Goal: Task Accomplishment & Management: Use online tool/utility

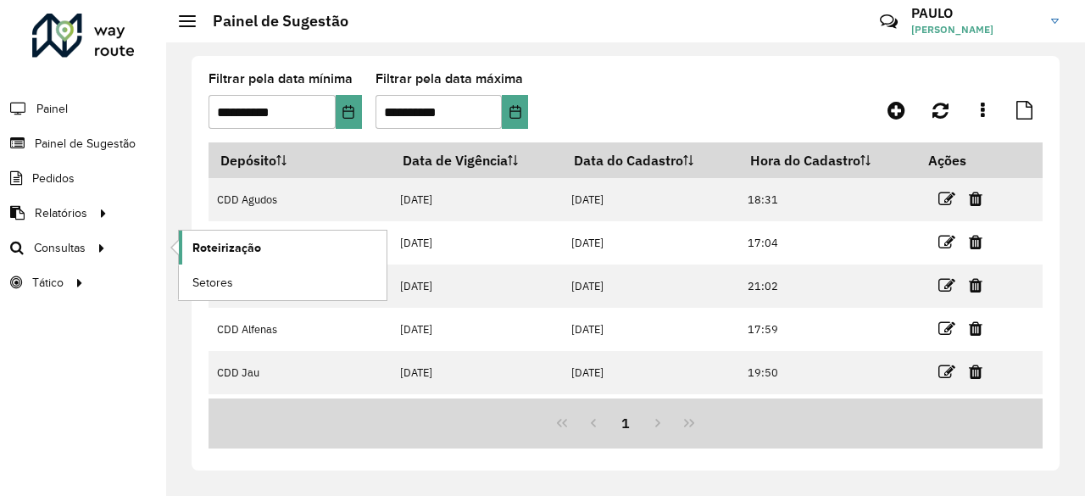
click at [203, 254] on span "Roteirização" at bounding box center [226, 248] width 69 height 18
click at [220, 250] on span "Roteirização" at bounding box center [226, 248] width 69 height 18
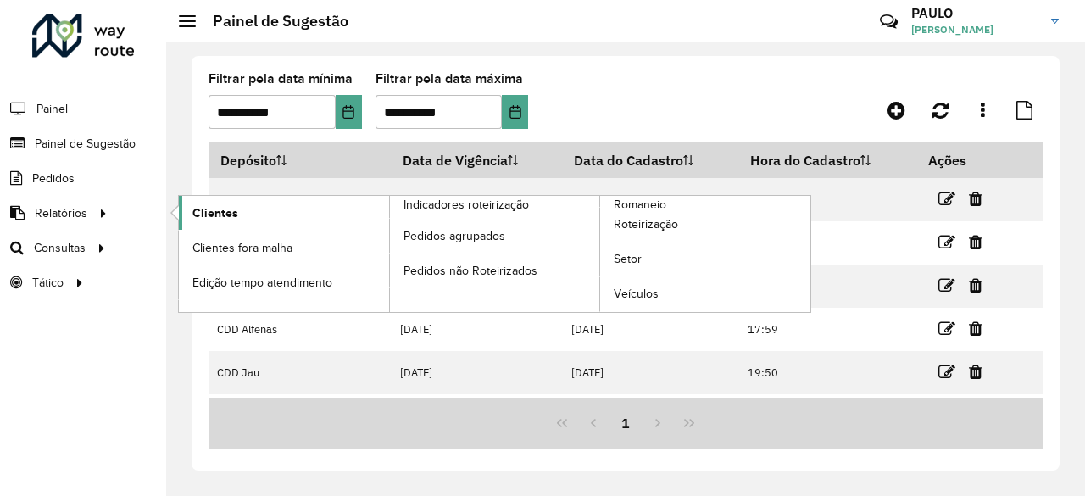
click at [216, 207] on span "Clientes" at bounding box center [215, 213] width 46 height 18
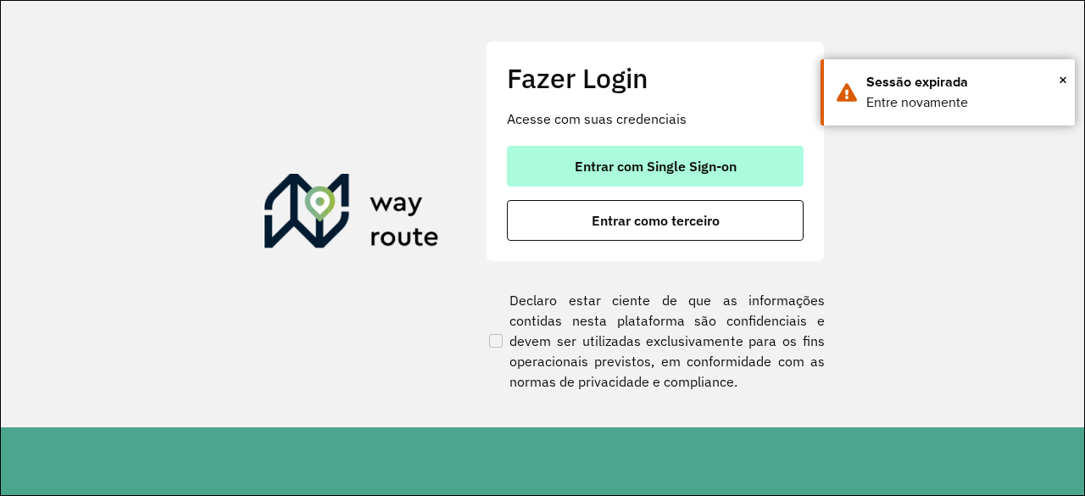
click at [721, 153] on button "Entrar com Single Sign-on" at bounding box center [655, 166] width 297 height 41
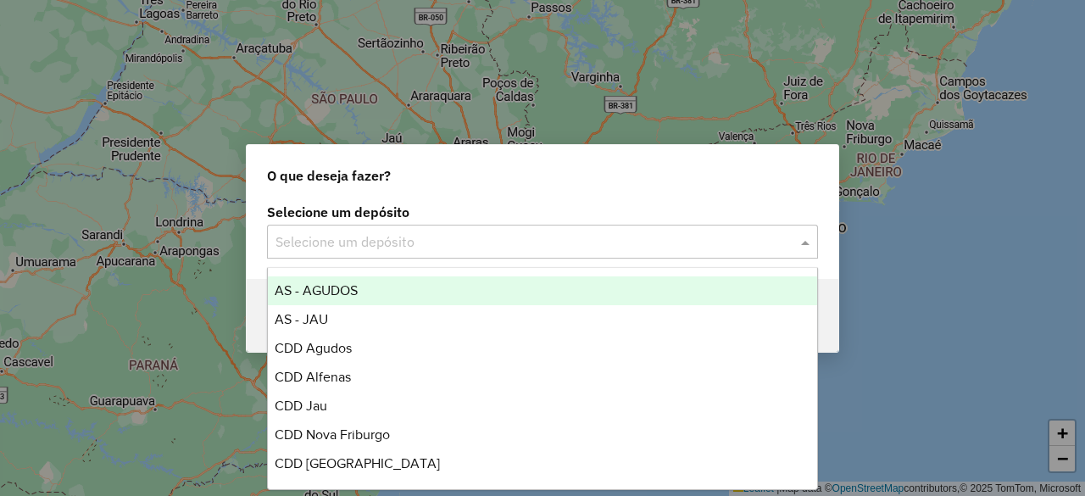
click at [631, 240] on input "text" at bounding box center [526, 242] width 500 height 20
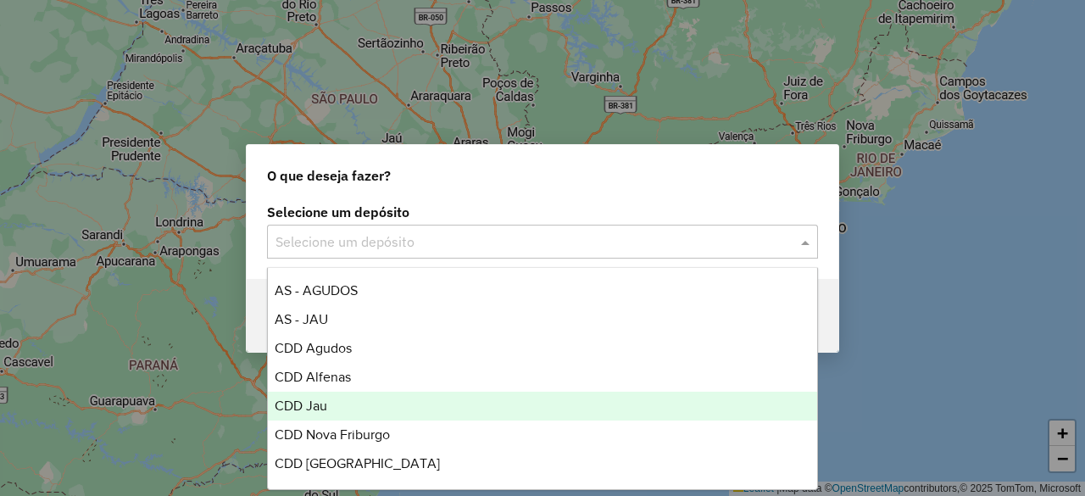
click at [387, 396] on div "CDD Jau" at bounding box center [542, 406] width 549 height 29
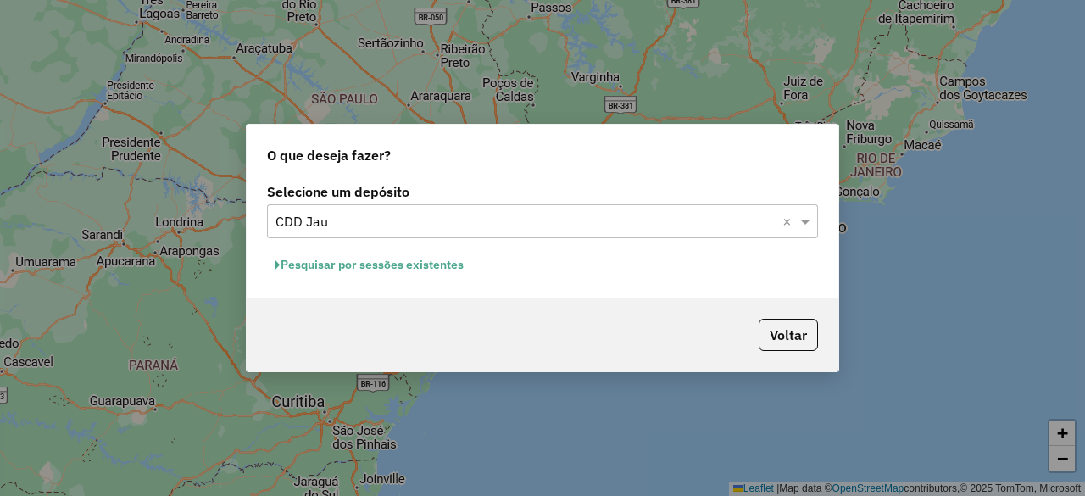
click at [439, 265] on button "Pesquisar por sessões existentes" at bounding box center [369, 265] width 204 height 26
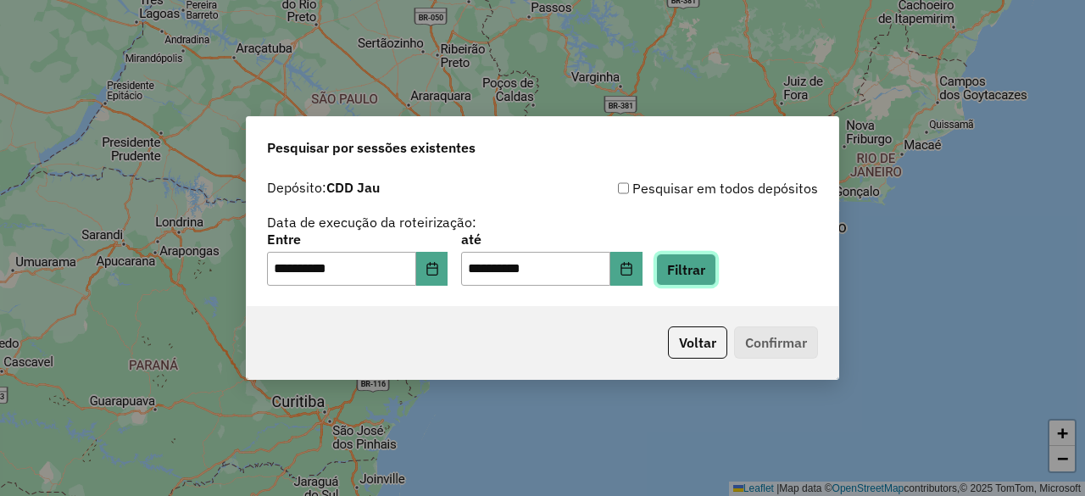
click at [709, 272] on button "Filtrar" at bounding box center [686, 270] width 60 height 32
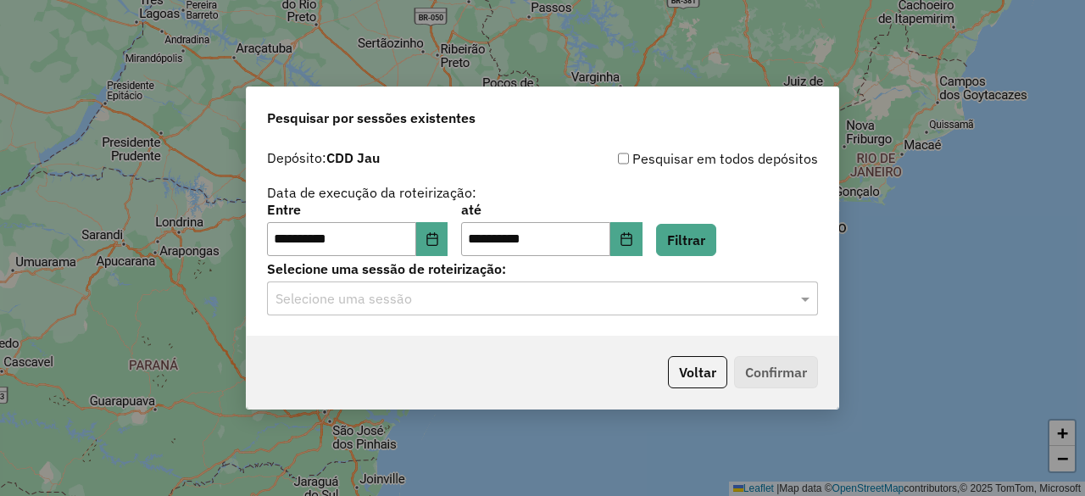
click at [590, 303] on input "text" at bounding box center [526, 299] width 500 height 20
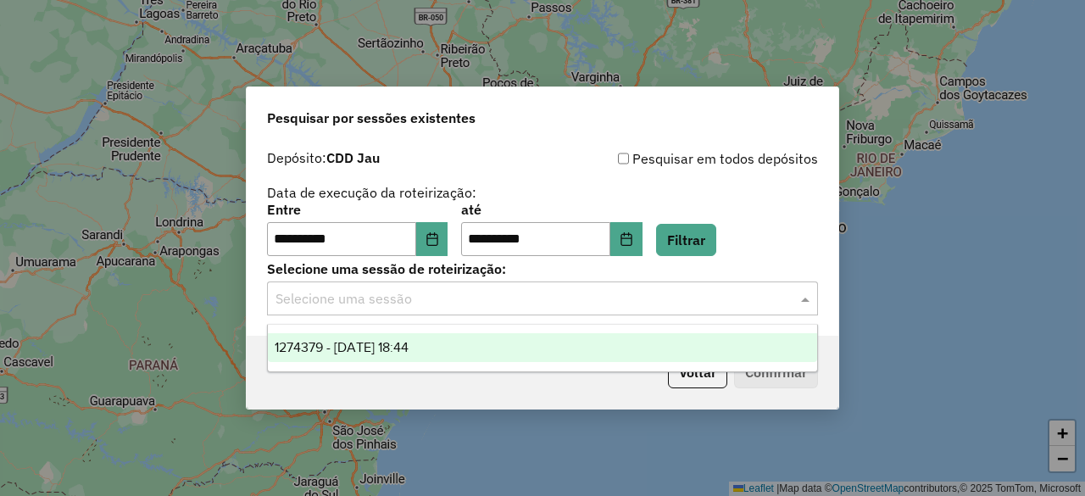
click at [483, 347] on div "1274379 - 12/09/2025 18:44" at bounding box center [542, 347] width 549 height 29
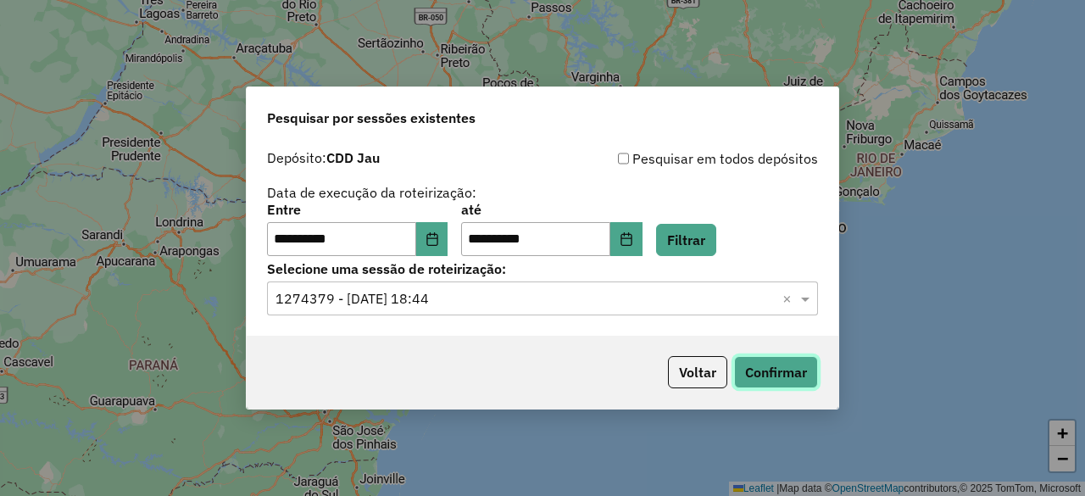
click at [758, 382] on button "Confirmar" at bounding box center [776, 372] width 84 height 32
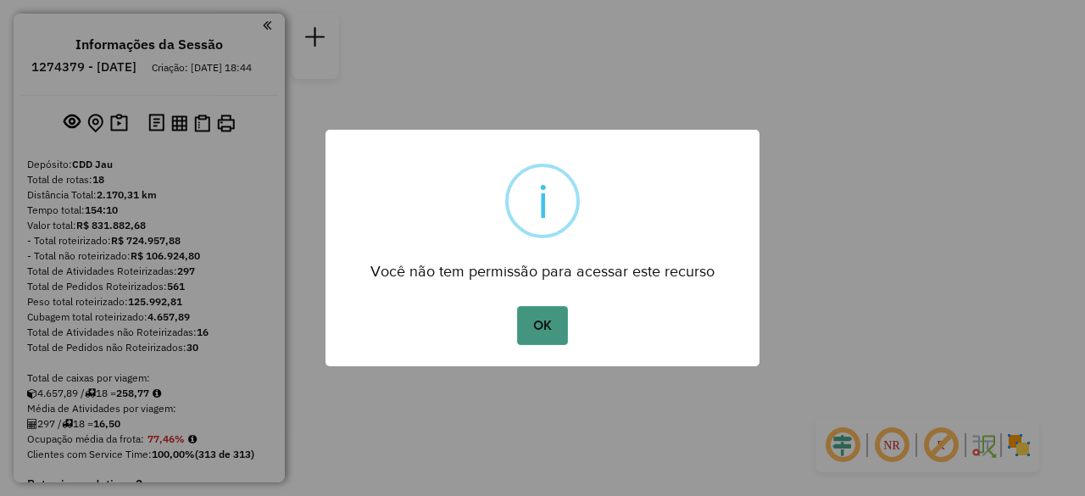
click at [553, 328] on button "OK" at bounding box center [542, 325] width 50 height 39
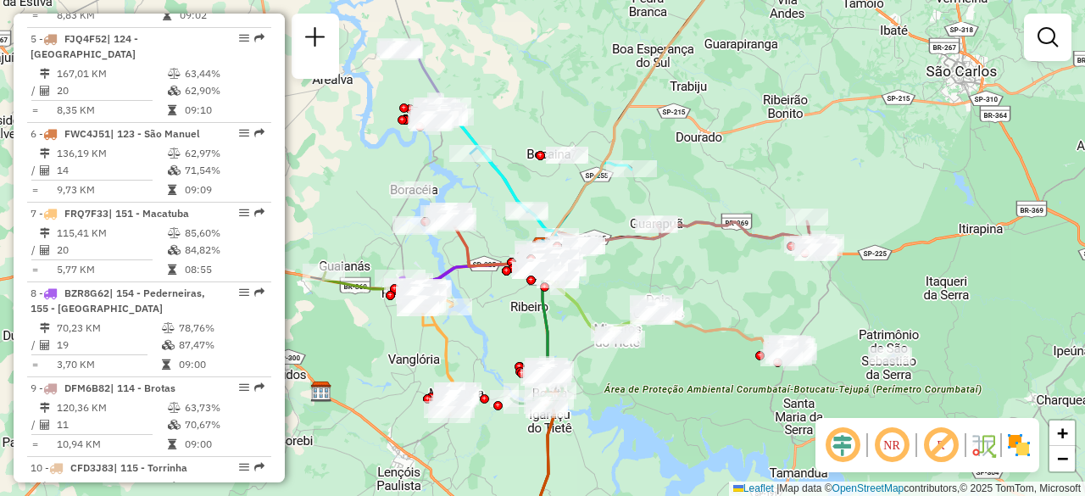
scroll to position [1043, 0]
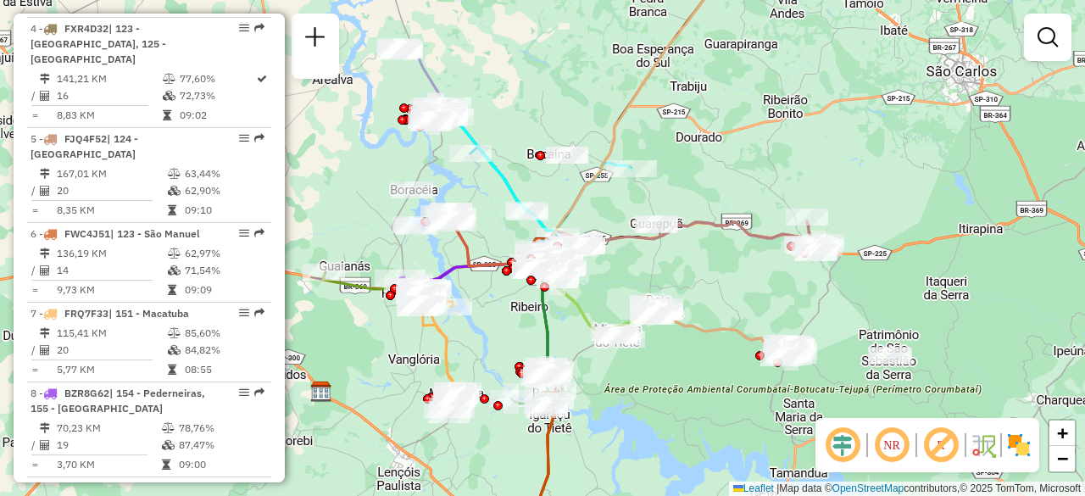
select select "**********"
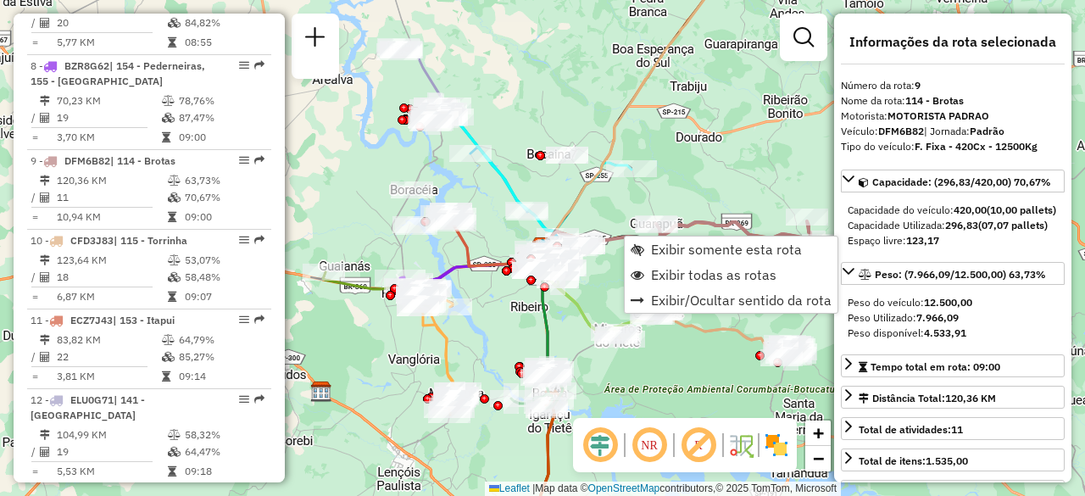
scroll to position [1427, 0]
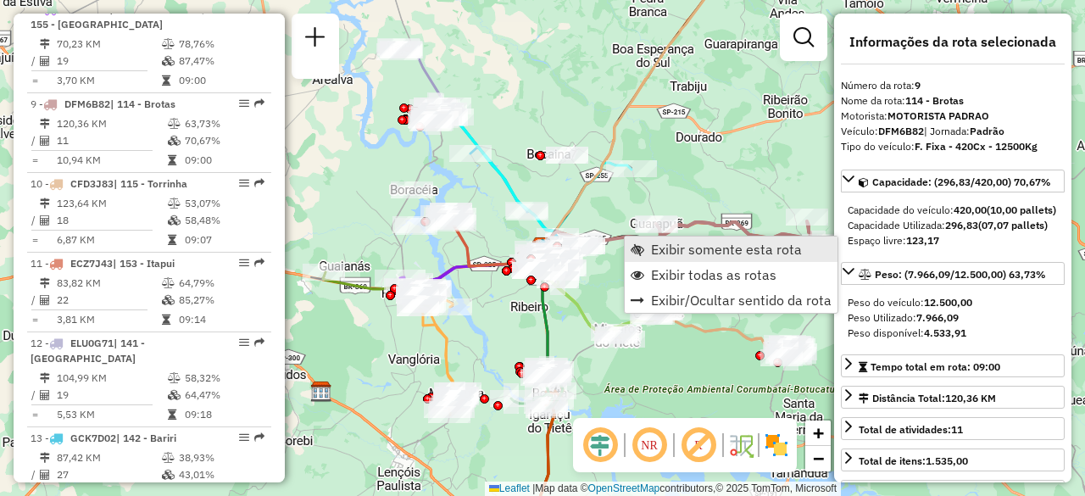
click at [678, 255] on span "Exibir somente esta rota" at bounding box center [726, 249] width 151 height 14
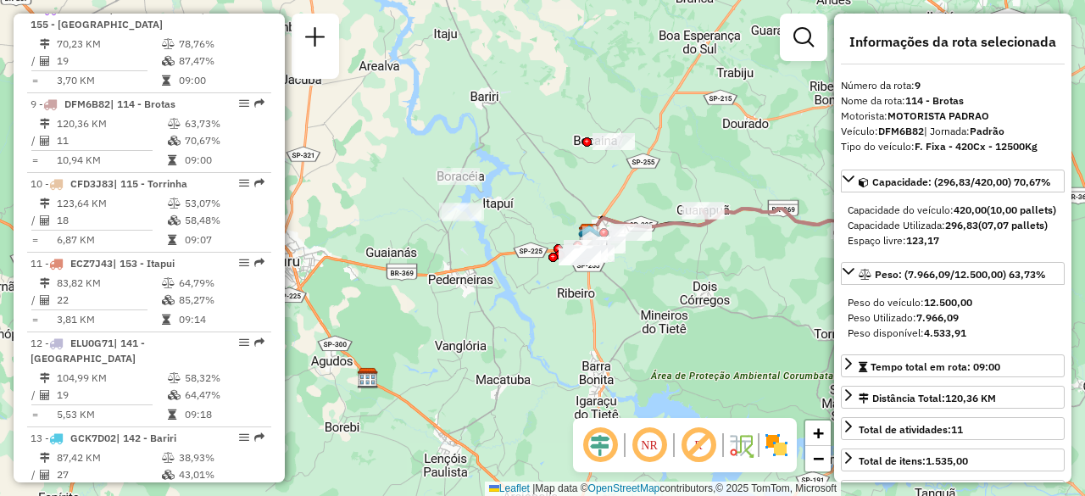
drag, startPoint x: 503, startPoint y: 293, endPoint x: 657, endPoint y: 248, distance: 160.7
click at [657, 248] on div "Janela de atendimento Grade de atendimento Capacidade Transportadoras Veículos …" at bounding box center [542, 248] width 1085 height 496
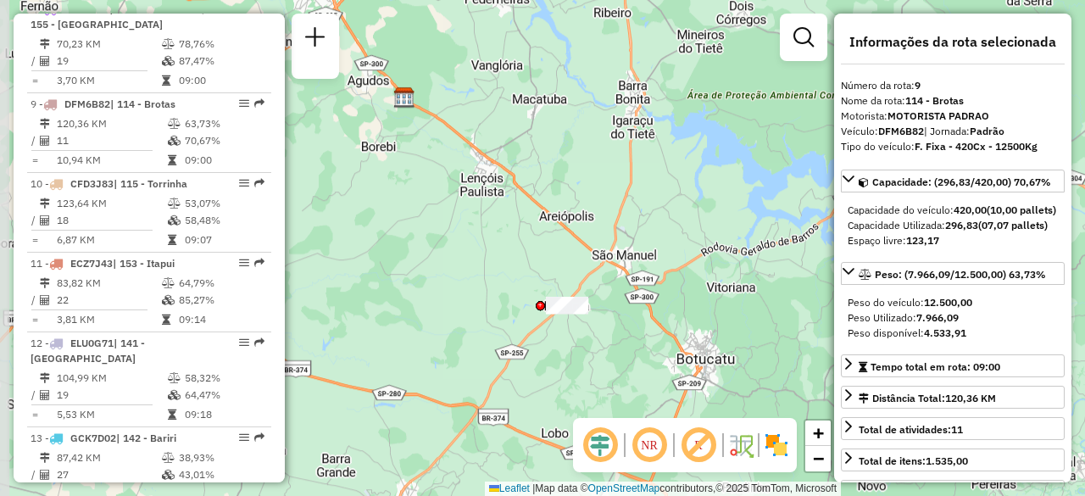
drag, startPoint x: 535, startPoint y: 353, endPoint x: 578, endPoint y: 81, distance: 275.6
click at [578, 81] on div "Janela de atendimento Grade de atendimento Capacidade Transportadoras Veículos …" at bounding box center [542, 248] width 1085 height 496
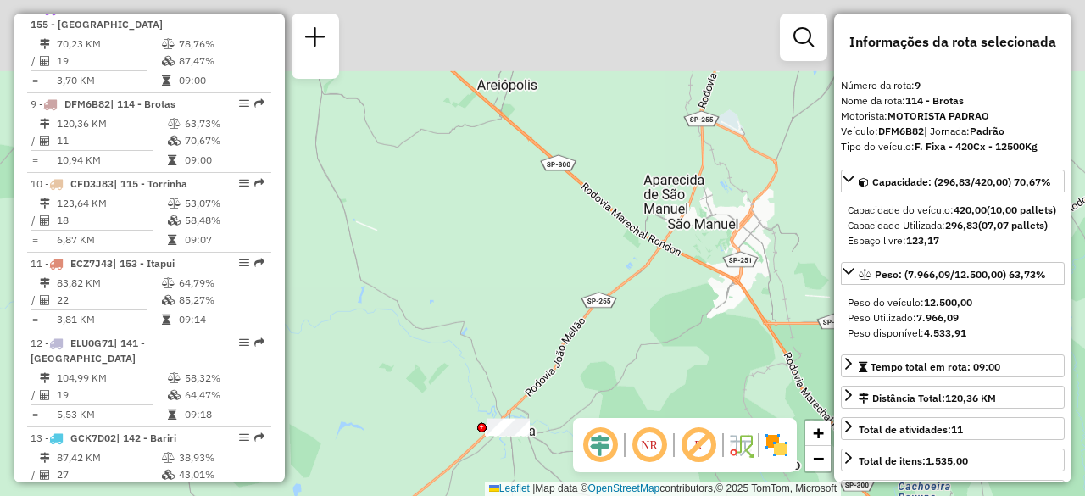
drag, startPoint x: 585, startPoint y: 157, endPoint x: 528, endPoint y: 379, distance: 229.3
click at [528, 379] on div "Janela de atendimento Grade de atendimento Capacidade Transportadoras Veículos …" at bounding box center [542, 248] width 1085 height 496
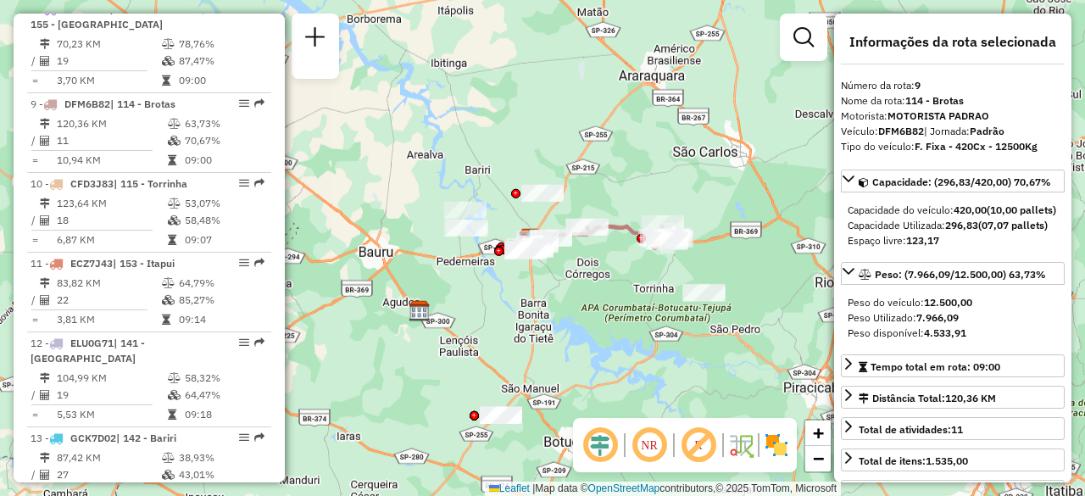
drag, startPoint x: 642, startPoint y: 221, endPoint x: 583, endPoint y: 333, distance: 126.3
click at [583, 333] on div "Janela de atendimento Grade de atendimento Capacidade Transportadoras Veículos …" at bounding box center [542, 248] width 1085 height 496
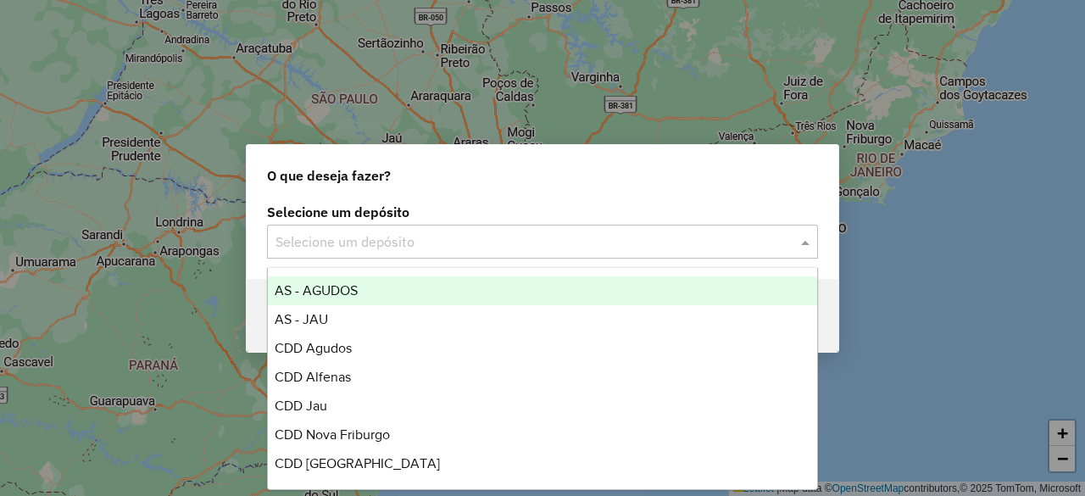
click at [424, 234] on input "text" at bounding box center [526, 242] width 500 height 20
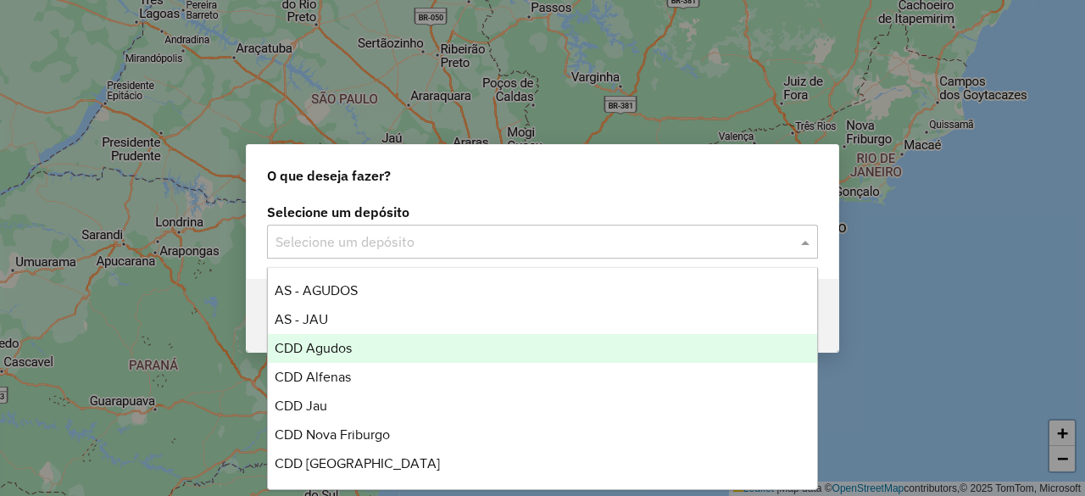
click at [354, 348] on div "CDD Agudos" at bounding box center [542, 348] width 549 height 29
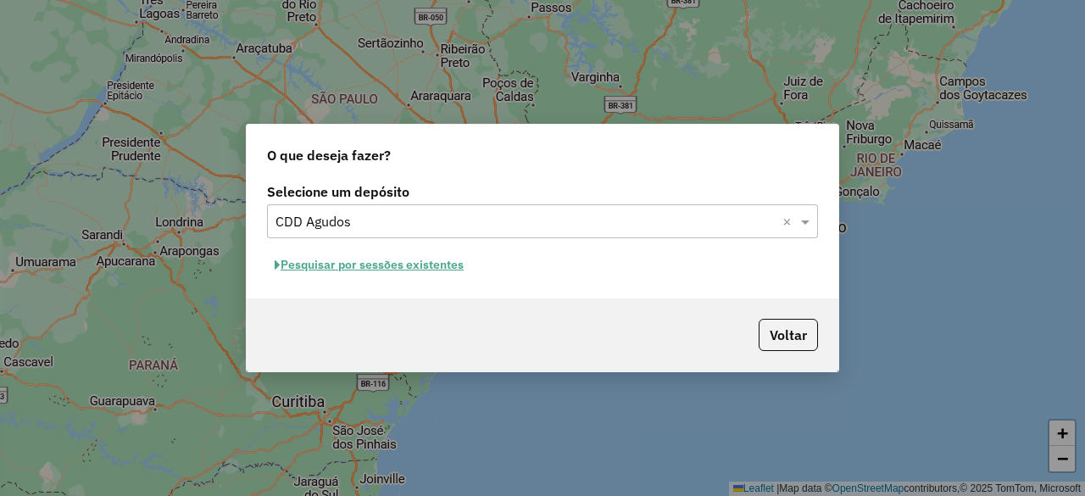
click at [422, 268] on button "Pesquisar por sessões existentes" at bounding box center [369, 265] width 204 height 26
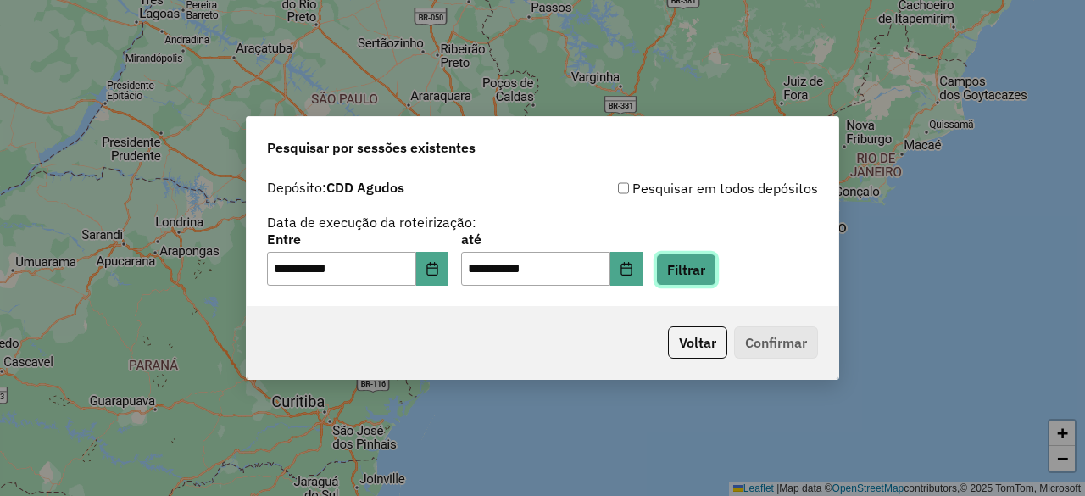
click at [700, 269] on button "Filtrar" at bounding box center [686, 270] width 60 height 32
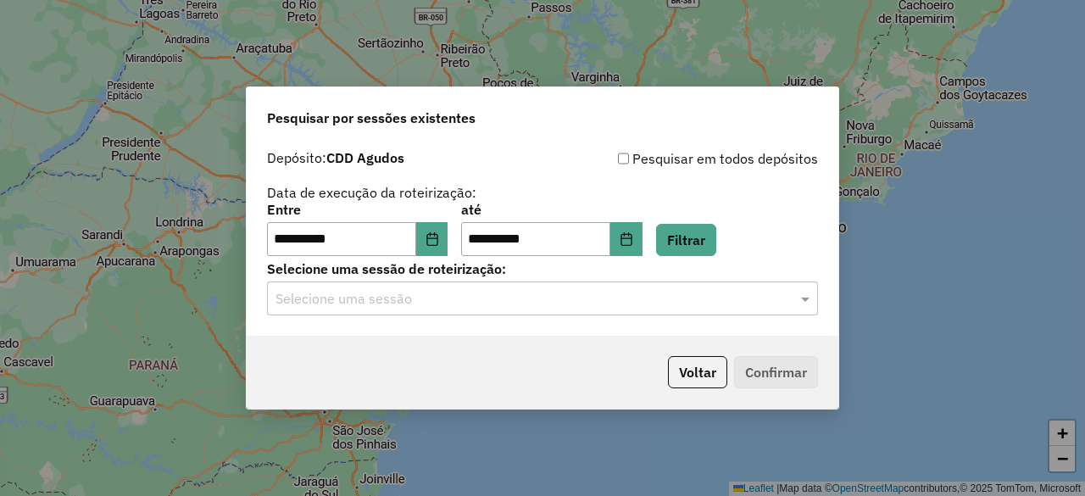
click at [616, 281] on div "Selecione uma sessão" at bounding box center [542, 298] width 551 height 34
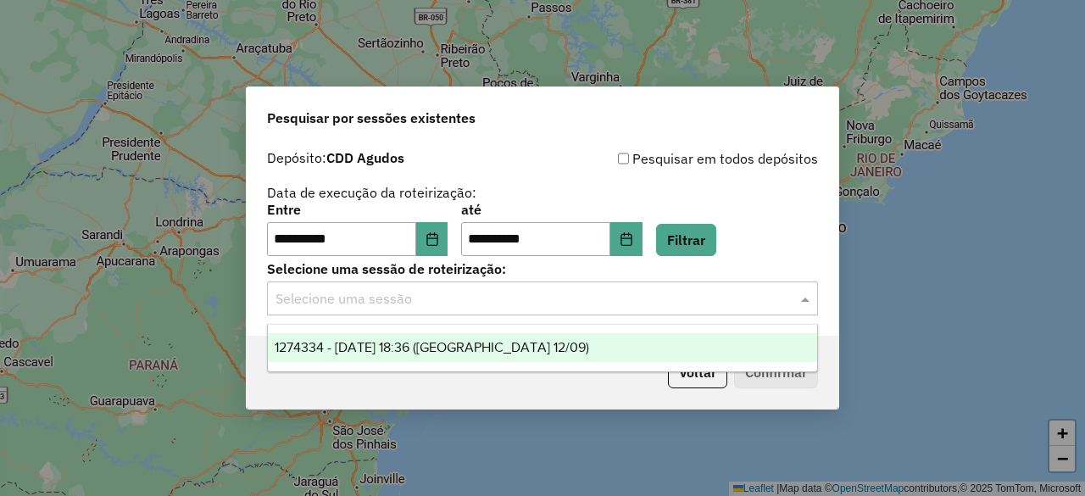
click at [490, 335] on div "1274334 - 12/09/2025 18:36 (Agudos 12/09)" at bounding box center [542, 347] width 549 height 29
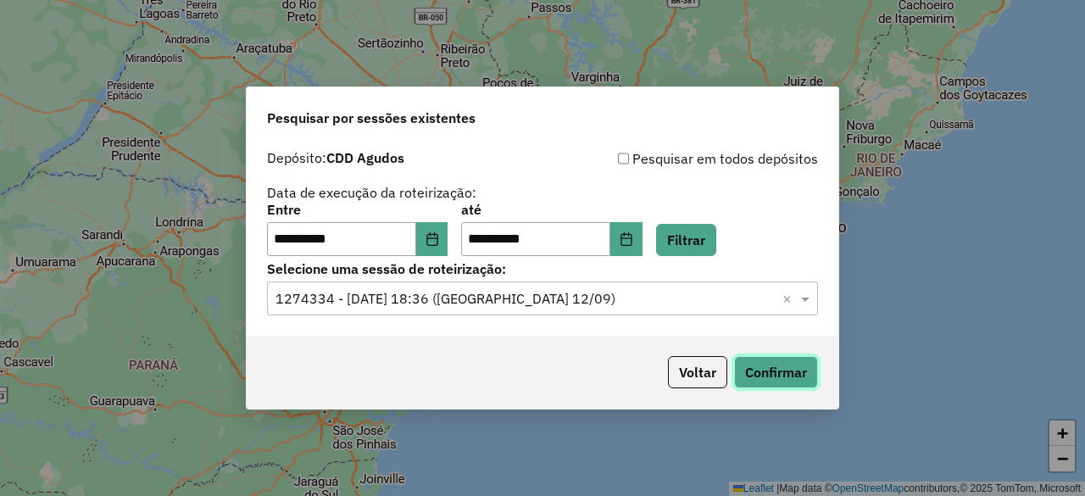
click at [765, 379] on button "Confirmar" at bounding box center [776, 372] width 84 height 32
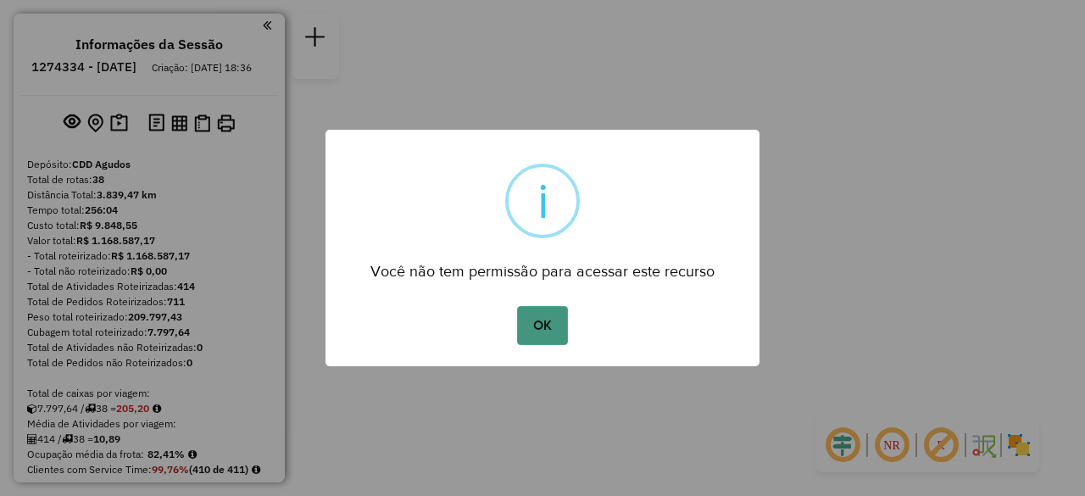
click at [542, 326] on button "OK" at bounding box center [542, 325] width 50 height 39
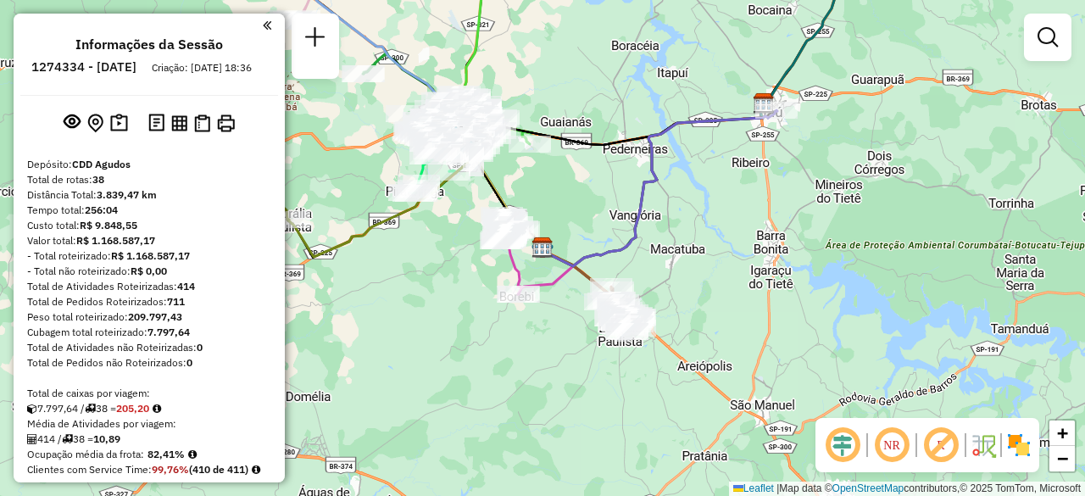
select select "**********"
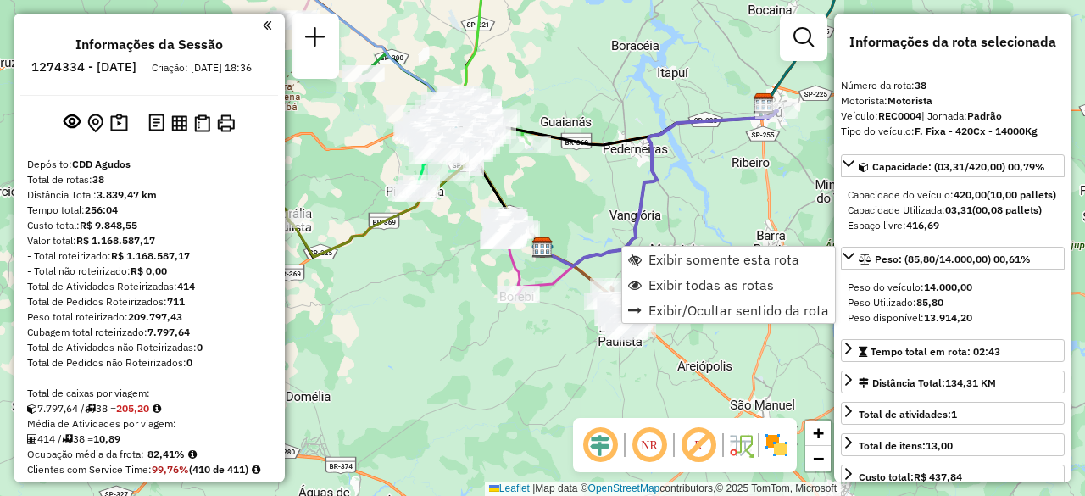
scroll to position [4346, 0]
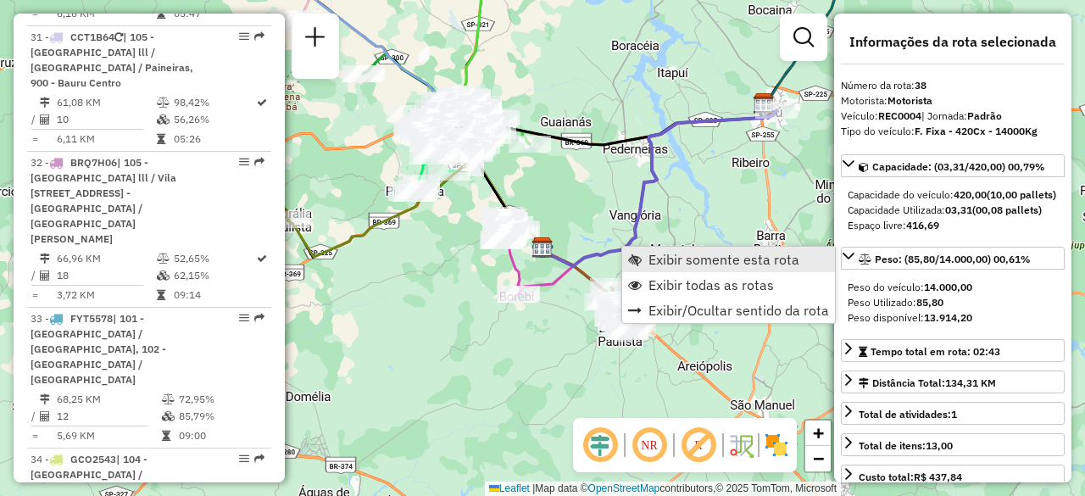
click at [666, 257] on span "Exibir somente esta rota" at bounding box center [724, 260] width 151 height 14
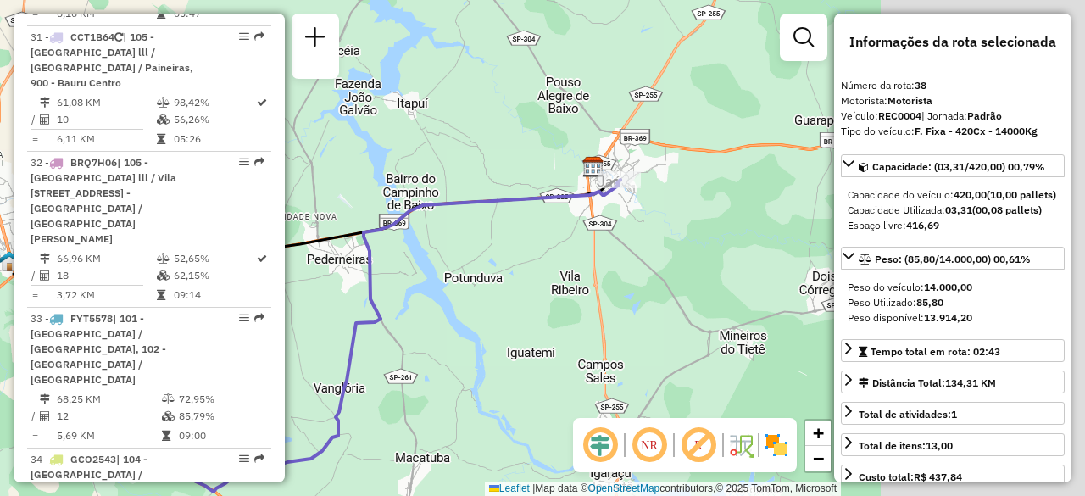
drag, startPoint x: 769, startPoint y: 198, endPoint x: 499, endPoint y: 247, distance: 274.7
click at [499, 247] on div "Janela de atendimento Grade de atendimento Capacidade Transportadoras Veículos …" at bounding box center [542, 248] width 1085 height 496
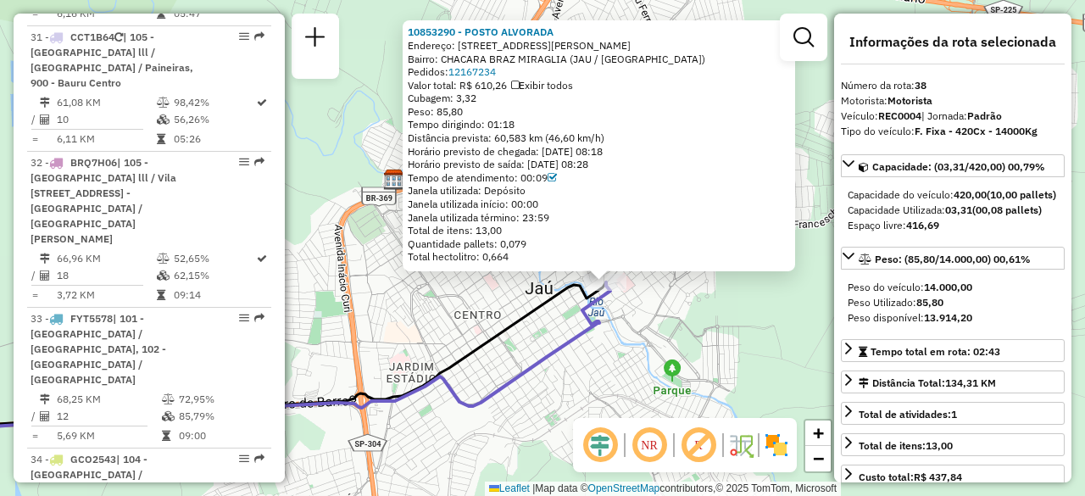
drag, startPoint x: 488, startPoint y: 304, endPoint x: 554, endPoint y: 340, distance: 74.4
click at [554, 340] on icon at bounding box center [284, 355] width 654 height 147
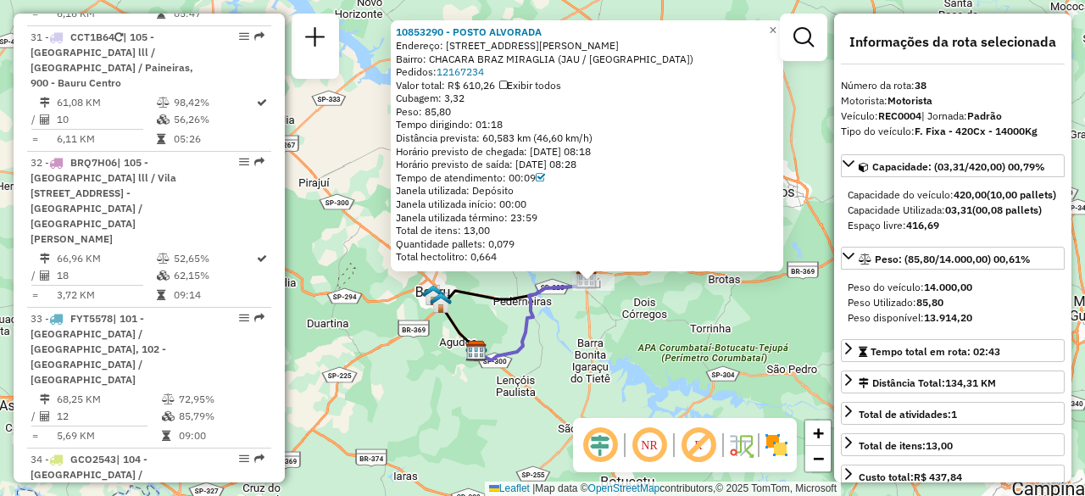
drag, startPoint x: 641, startPoint y: 384, endPoint x: 606, endPoint y: 293, distance: 97.2
click at [606, 293] on div "10853290 - POSTO ALVORADA Endereço: RUA JOSE LOURENCO, 10 Bairro: CHACARA BRAZ …" at bounding box center [542, 248] width 1085 height 496
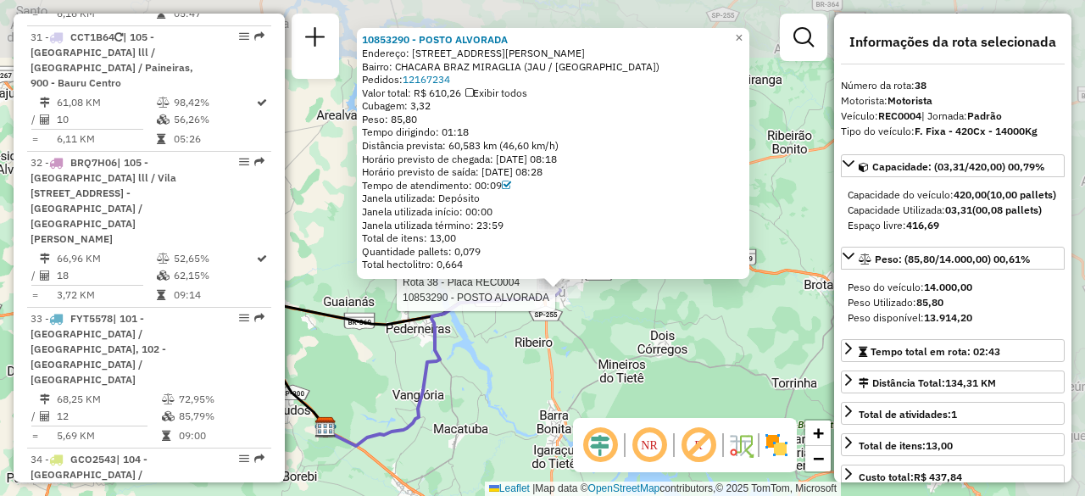
drag, startPoint x: 621, startPoint y: 310, endPoint x: 475, endPoint y: 396, distance: 169.1
click at [475, 396] on div "Rota 38 - Placa REC0004 10853290 - POSTO ALVORADA 10853290 - POSTO ALVORADA End…" at bounding box center [542, 248] width 1085 height 496
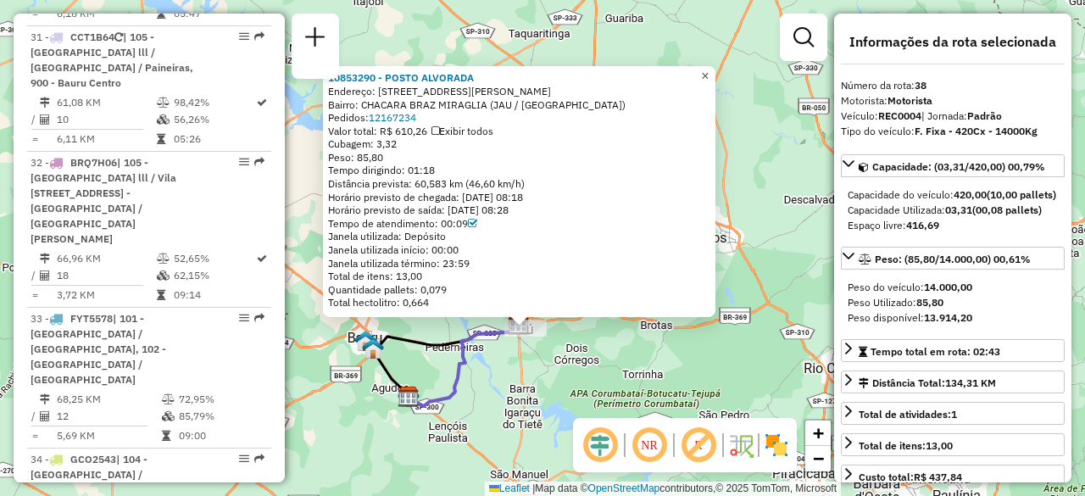
click at [709, 70] on span "×" at bounding box center [705, 76] width 8 height 14
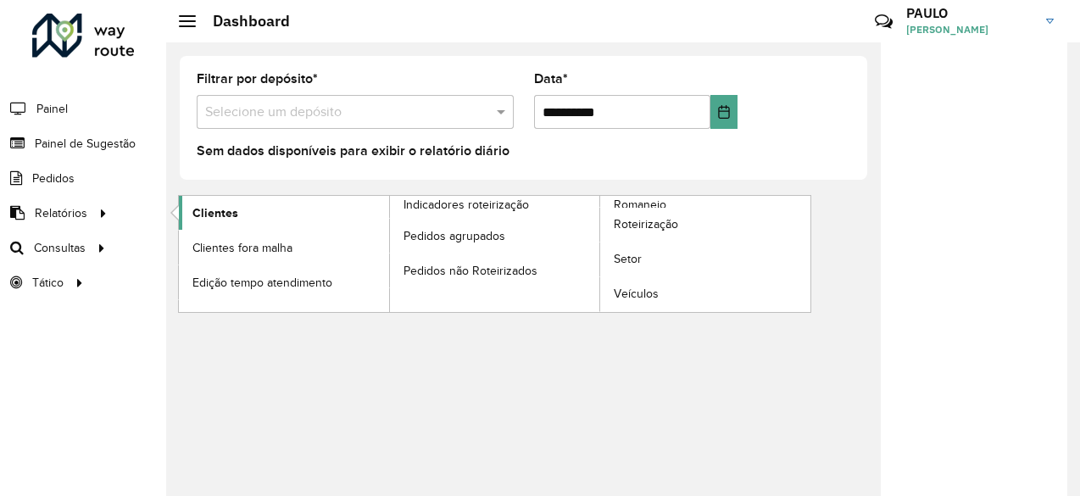
click at [220, 208] on span "Clientes" at bounding box center [215, 213] width 46 height 18
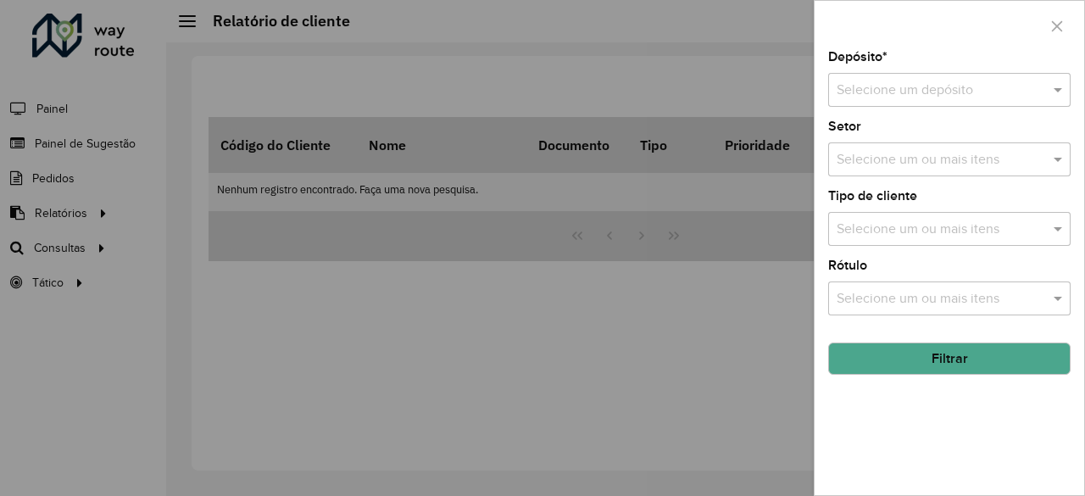
click at [883, 87] on input "text" at bounding box center [933, 91] width 192 height 20
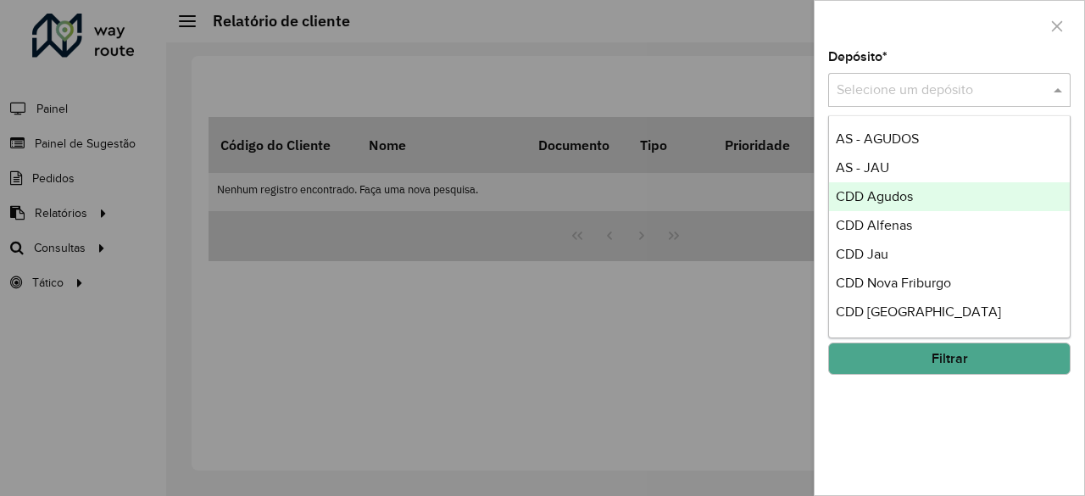
click at [868, 197] on span "CDD Agudos" at bounding box center [874, 196] width 77 height 14
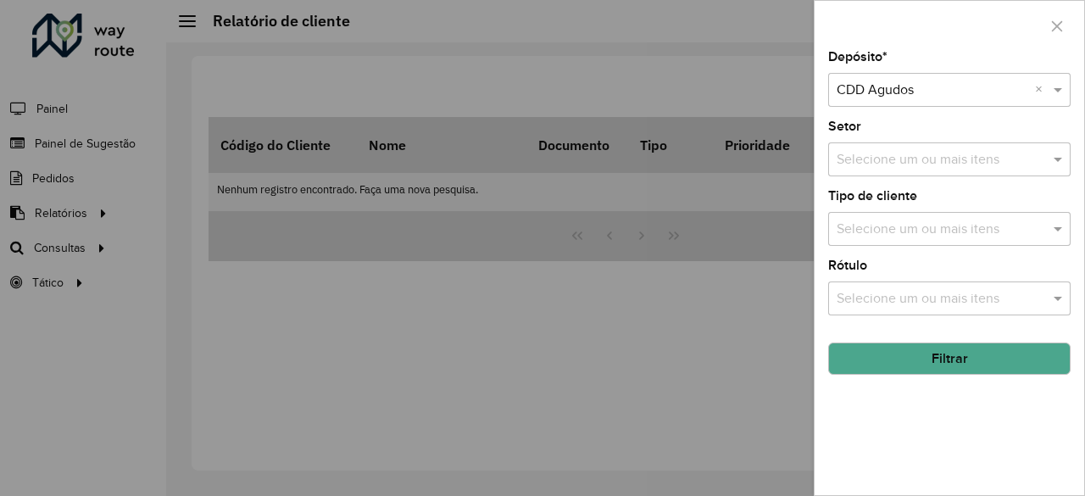
click at [907, 226] on input "text" at bounding box center [941, 230] width 217 height 20
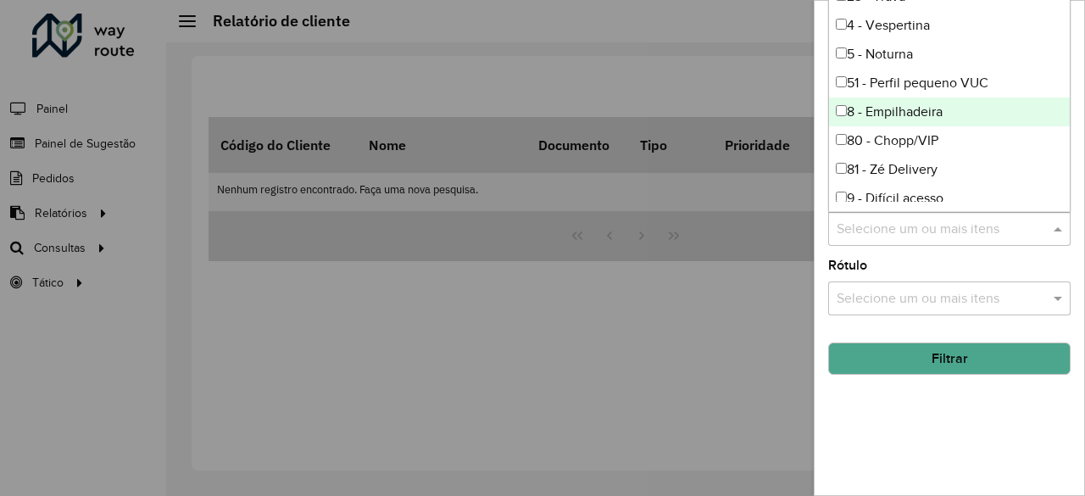
scroll to position [56, 0]
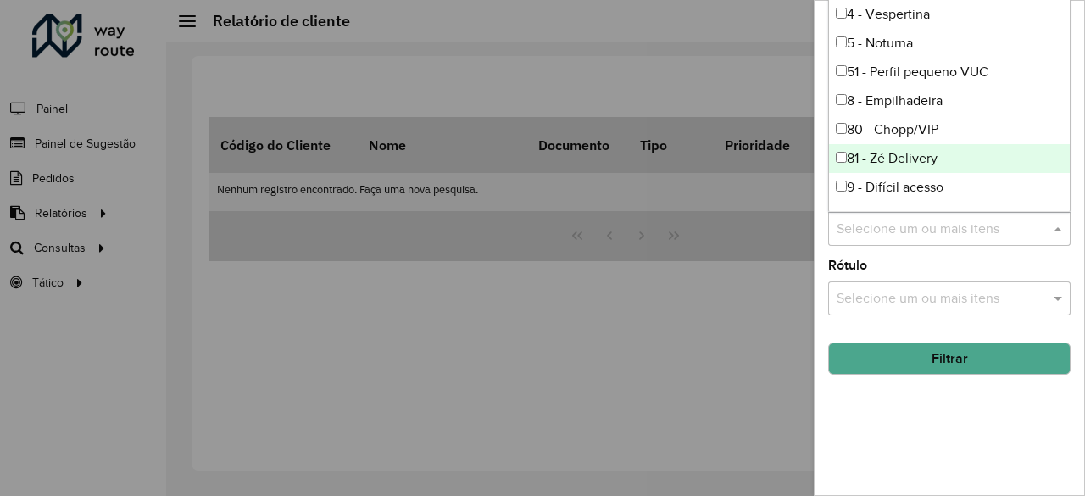
click at [920, 168] on div "81 - Zé Delivery" at bounding box center [950, 158] width 242 height 29
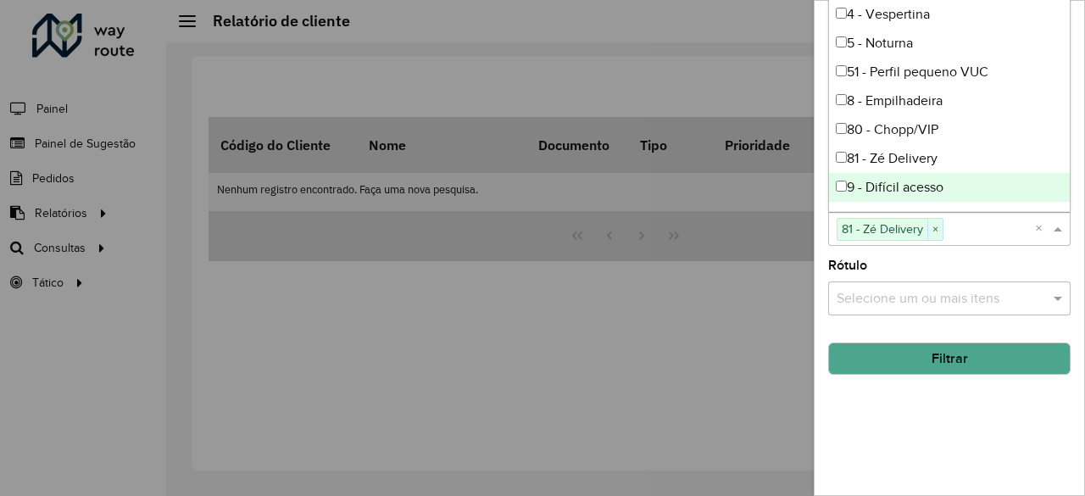
click at [910, 351] on button "Filtrar" at bounding box center [949, 359] width 242 height 32
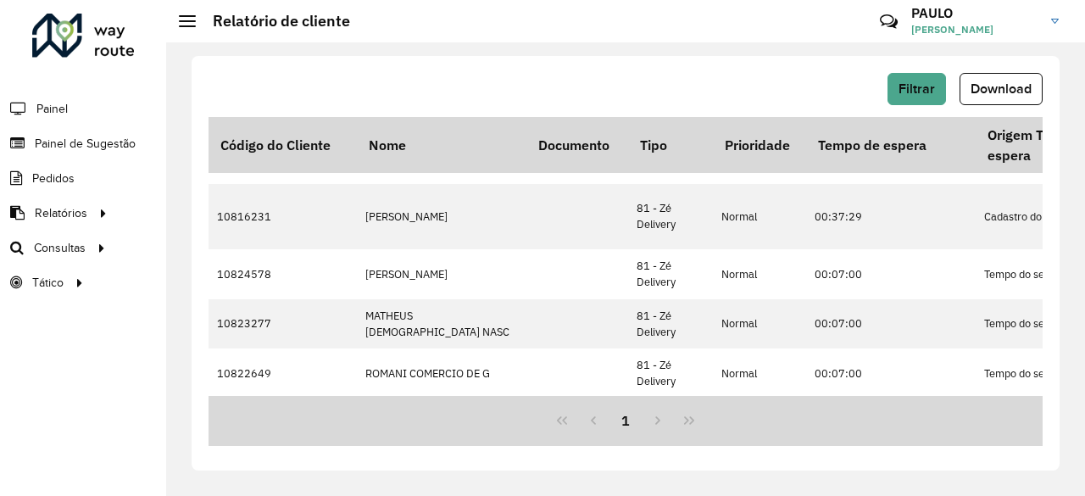
scroll to position [426, 0]
